Goal: Information Seeking & Learning: Learn about a topic

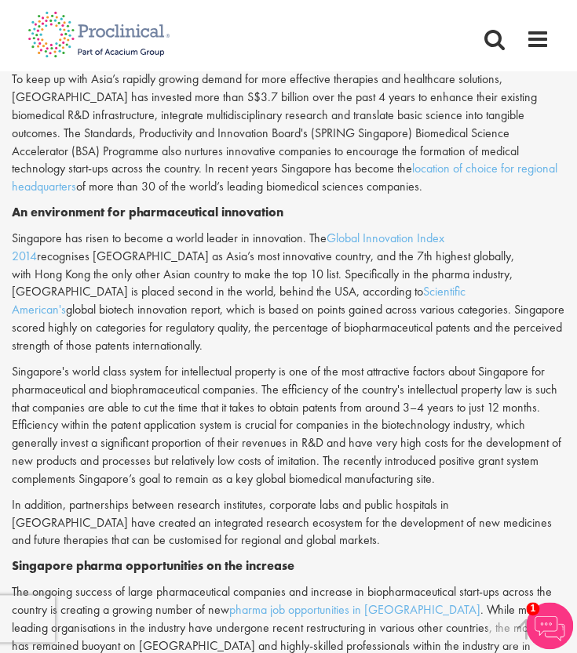
scroll to position [860, 0]
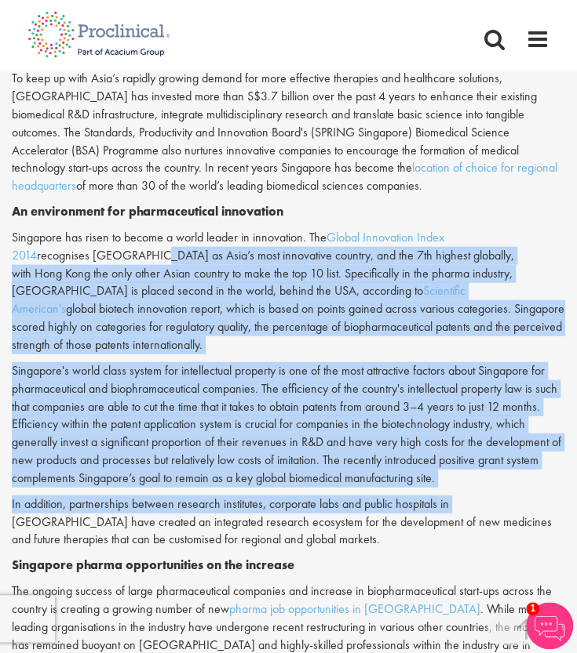
drag, startPoint x: 151, startPoint y: 234, endPoint x: 452, endPoint y: 457, distance: 374.7
click at [452, 457] on div "Innovation has been one of the key driving forces behind the exponential growth…" at bounding box center [288, 433] width 553 height 1046
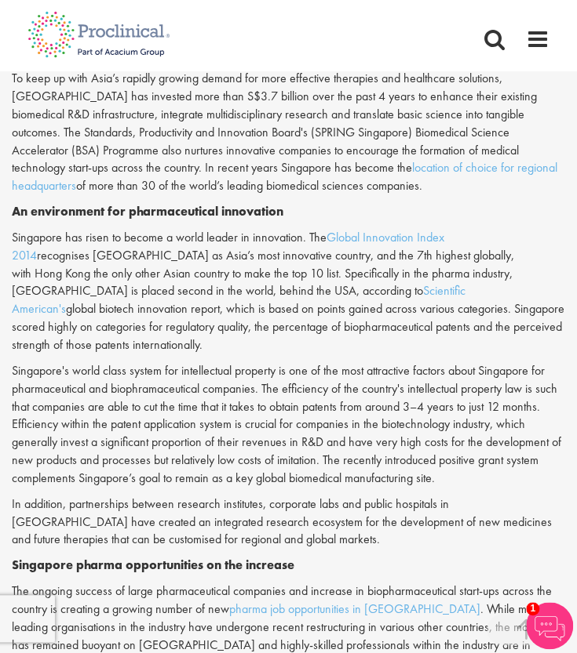
scroll to position [872, 0]
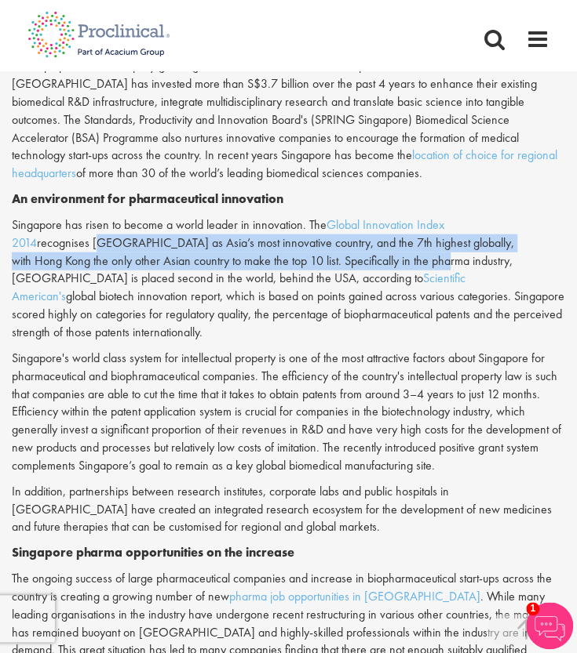
drag, startPoint x: 96, startPoint y: 223, endPoint x: 388, endPoint y: 250, distance: 293.9
click at [388, 250] on p "Singapore has risen to become a world leader in innovation. The Global Innovati…" at bounding box center [288, 280] width 553 height 126
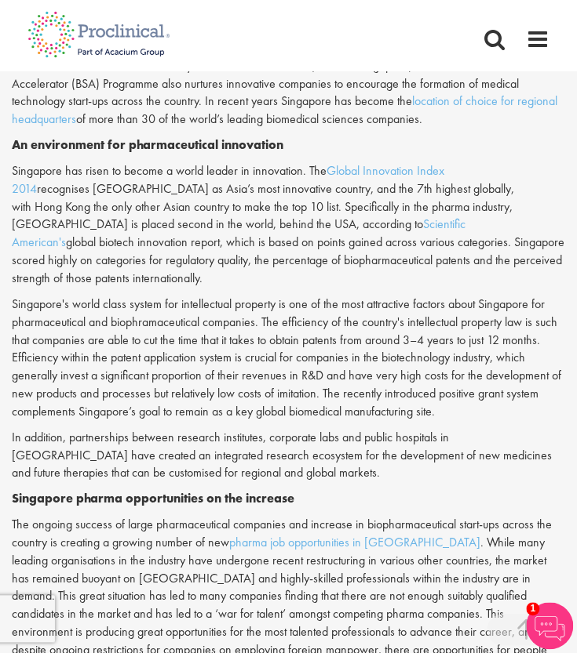
scroll to position [926, 0]
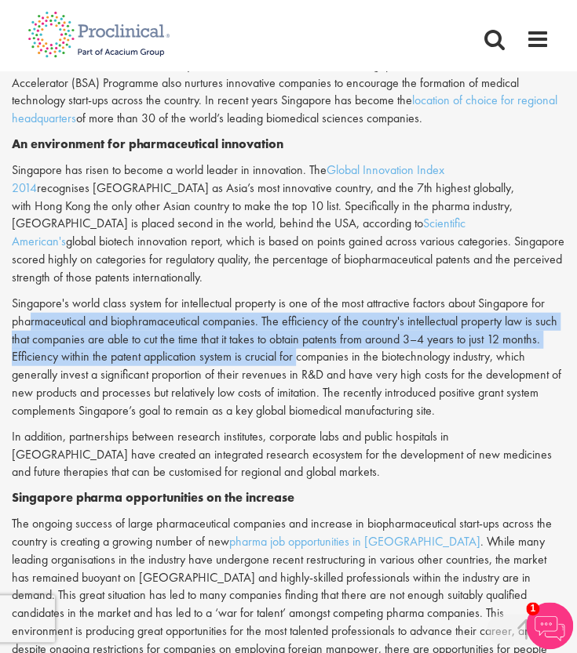
drag, startPoint x: 29, startPoint y: 286, endPoint x: 297, endPoint y: 314, distance: 268.9
click at [297, 314] on p "Singapore's world class system for intellectual property is one of the most att…" at bounding box center [288, 358] width 553 height 126
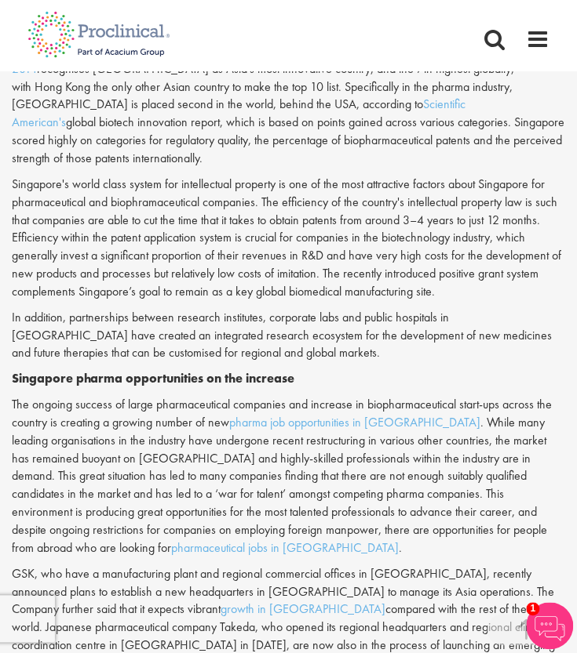
scroll to position [1052, 0]
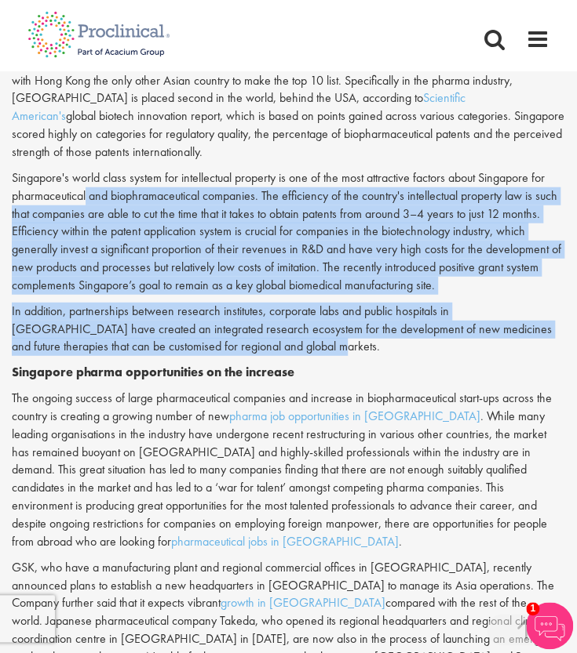
drag, startPoint x: 297, startPoint y: 314, endPoint x: 88, endPoint y: 164, distance: 256.9
click at [88, 164] on div "Innovation has been one of the key driving forces behind the exponential growth…" at bounding box center [288, 241] width 553 height 1046
click at [88, 169] on p "Singapore's world class system for intellectual property is one of the most att…" at bounding box center [288, 232] width 553 height 126
drag, startPoint x: 88, startPoint y: 164, endPoint x: 235, endPoint y: 308, distance: 205.8
click at [235, 308] on div "Innovation has been one of the key driving forces behind the exponential growth…" at bounding box center [288, 241] width 553 height 1046
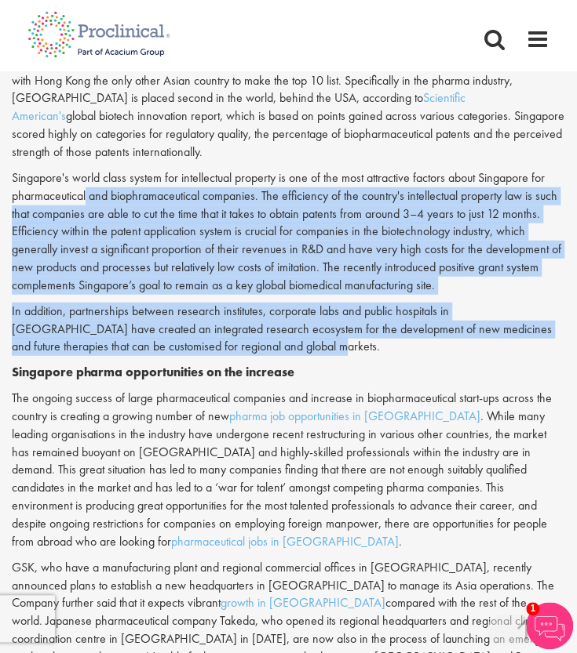
click at [235, 308] on p "In addition, partnerships between research institutes, corporate labs and publi…" at bounding box center [288, 330] width 553 height 54
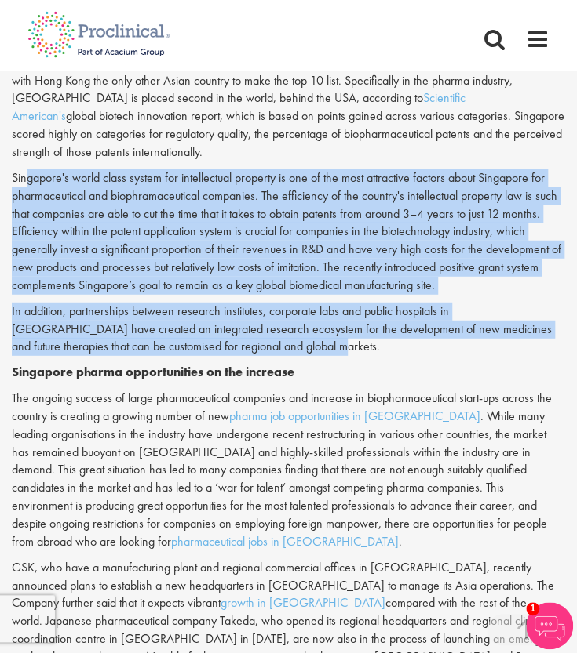
drag, startPoint x: 235, startPoint y: 308, endPoint x: 24, endPoint y: 139, distance: 270.8
click at [24, 139] on div "Innovation has been one of the key driving forces behind the exponential growth…" at bounding box center [288, 241] width 553 height 1046
click at [24, 169] on p "Singapore's world class system for intellectual property is one of the most att…" at bounding box center [288, 232] width 553 height 126
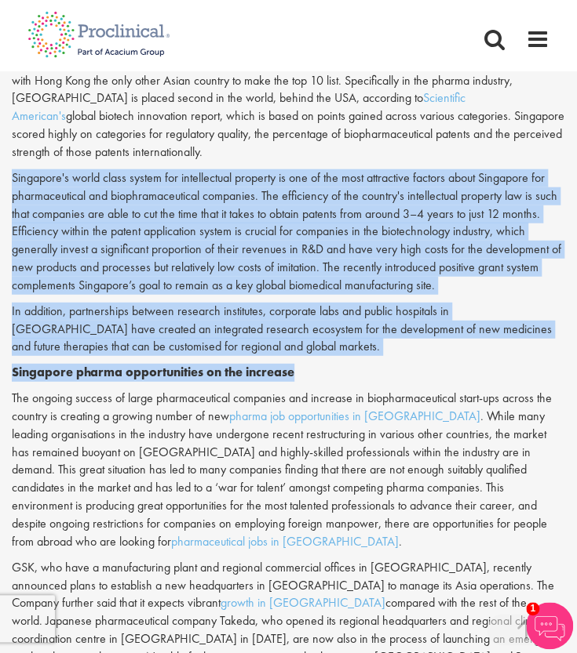
drag, startPoint x: 9, startPoint y: 148, endPoint x: 297, endPoint y: 330, distance: 339.9
click at [297, 330] on div "Vibrant growth in [GEOGRAPHIC_DATA] pharma industry being driven by innovation …" at bounding box center [288, 12] width 577 height 1682
click at [297, 364] on p "Singapore pharma opportunities on the increase" at bounding box center [288, 373] width 553 height 18
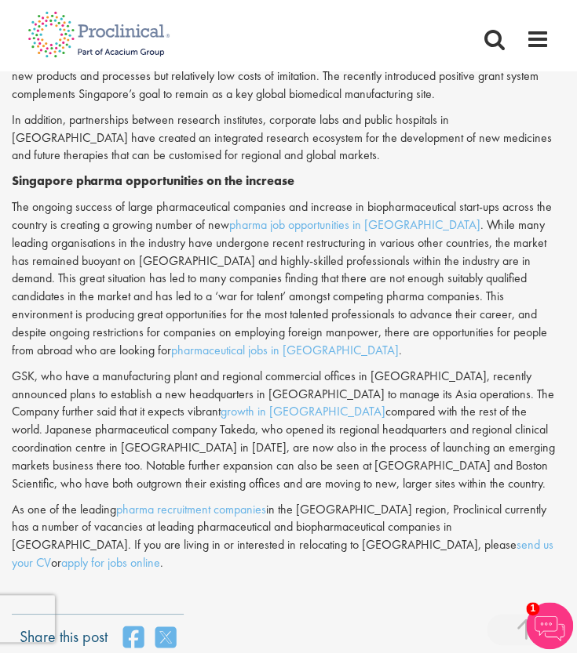
scroll to position [1261, 0]
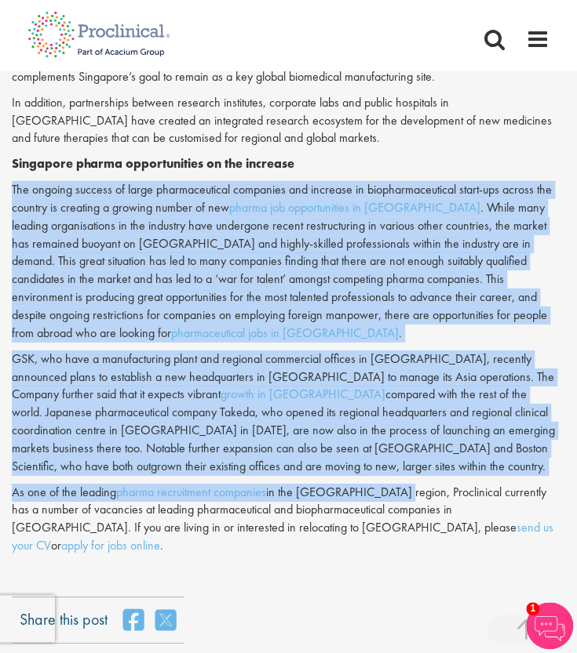
drag, startPoint x: 12, startPoint y: 151, endPoint x: 380, endPoint y: 471, distance: 487.1
click at [380, 471] on div "Innovation has been one of the key driving forces behind the exponential growth…" at bounding box center [288, 32] width 553 height 1046
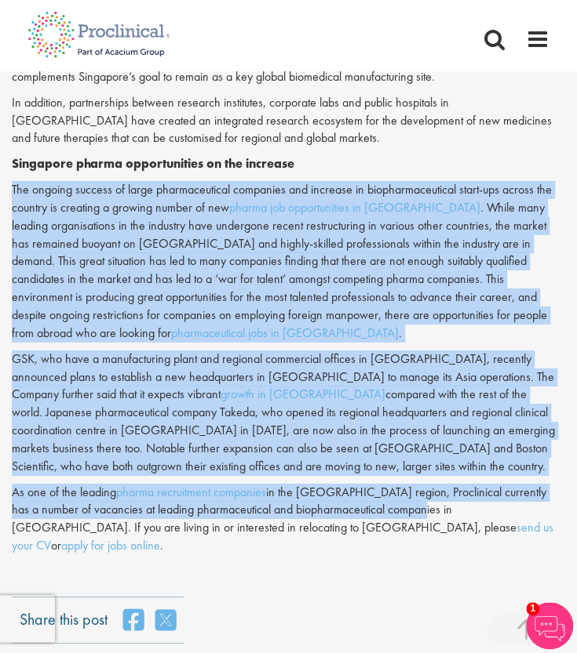
click at [362, 236] on p "The ongoing success of large pharmaceutical companies and increase in biopharma…" at bounding box center [288, 262] width 553 height 162
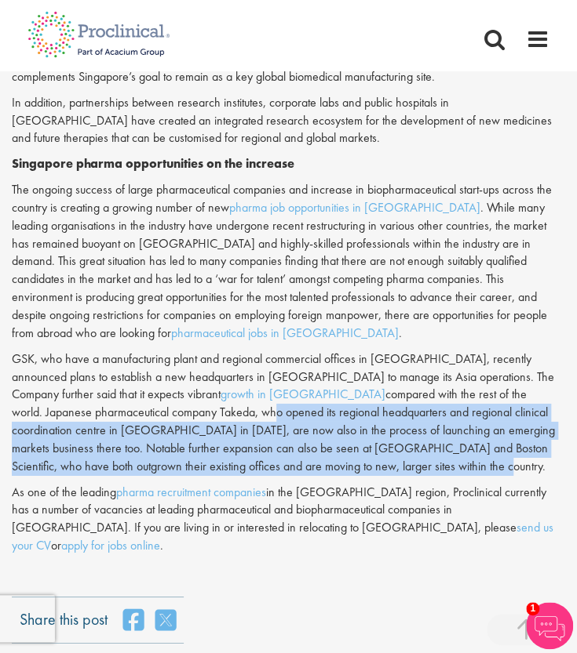
drag, startPoint x: 22, startPoint y: 376, endPoint x: 475, endPoint y: 431, distance: 456.7
click at [475, 431] on p "GSK, who have a manufacturing plant and regional commercial offices in [GEOGRAP…" at bounding box center [288, 414] width 553 height 126
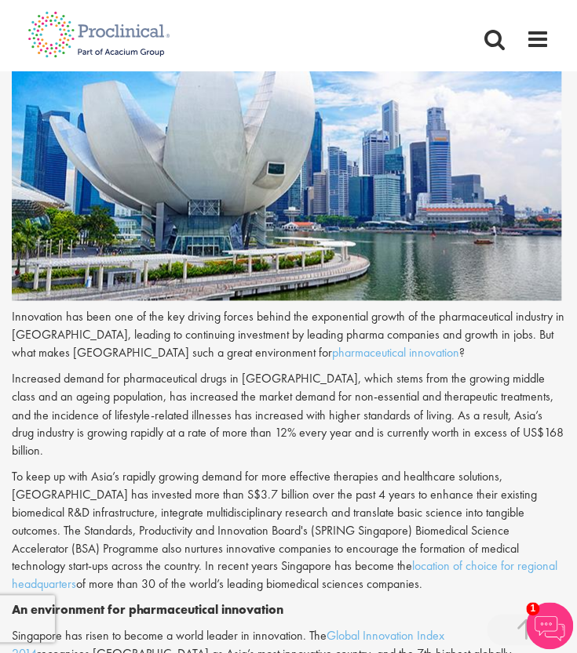
scroll to position [489, 0]
